Goal: Information Seeking & Learning: Understand process/instructions

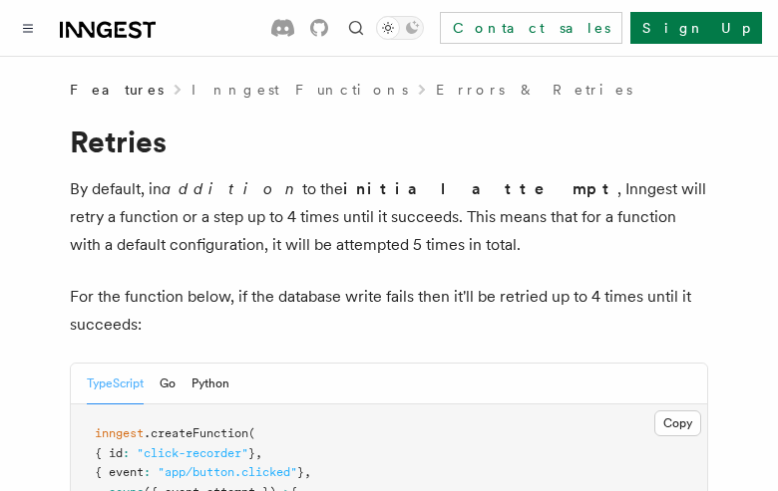
click at [116, 384] on button "TypeScript" at bounding box center [115, 384] width 57 height 41
click at [168, 384] on button "Go" at bounding box center [167, 384] width 16 height 41
